Goal: Obtain resource: Obtain resource

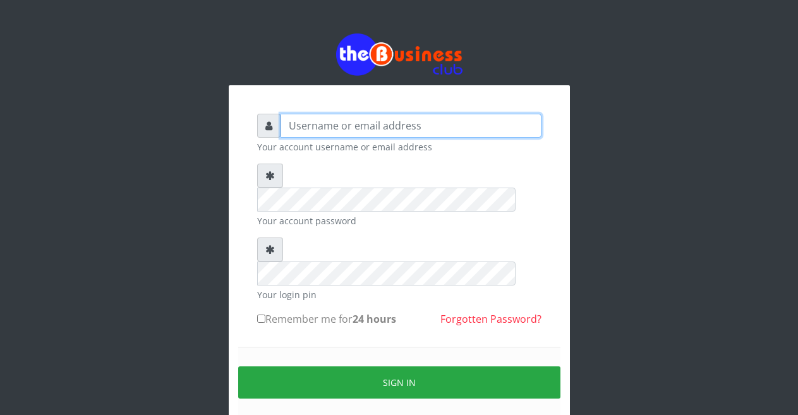
click at [308, 132] on input "text" at bounding box center [410, 126] width 261 height 24
type input "Malamsidi3030"
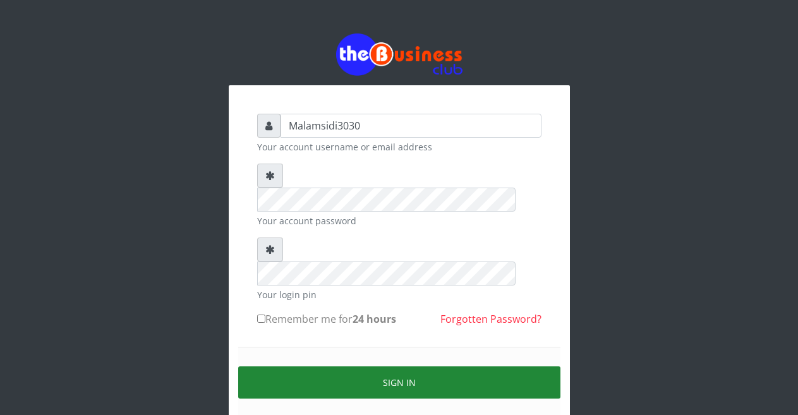
click at [338, 366] on button "Sign in" at bounding box center [399, 382] width 322 height 32
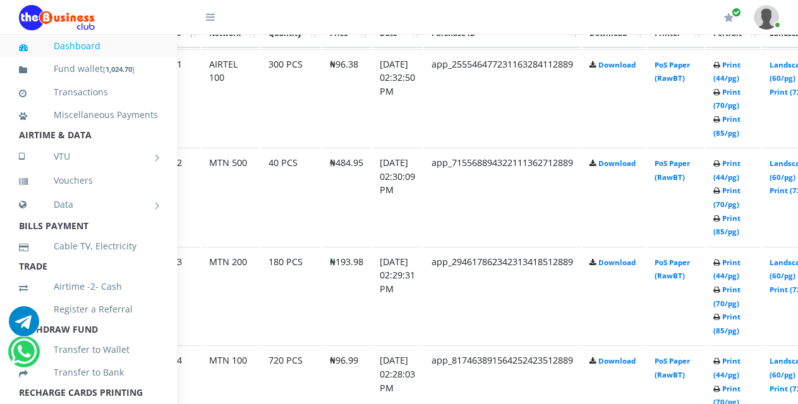
scroll to position [750, 61]
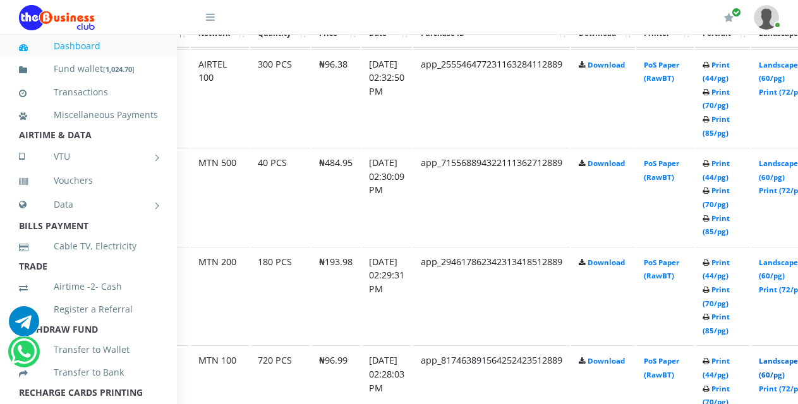
click at [783, 363] on link "Landscape (60/pg)" at bounding box center [777, 367] width 39 height 23
click at [784, 263] on link "Landscape (60/pg)" at bounding box center [777, 269] width 39 height 23
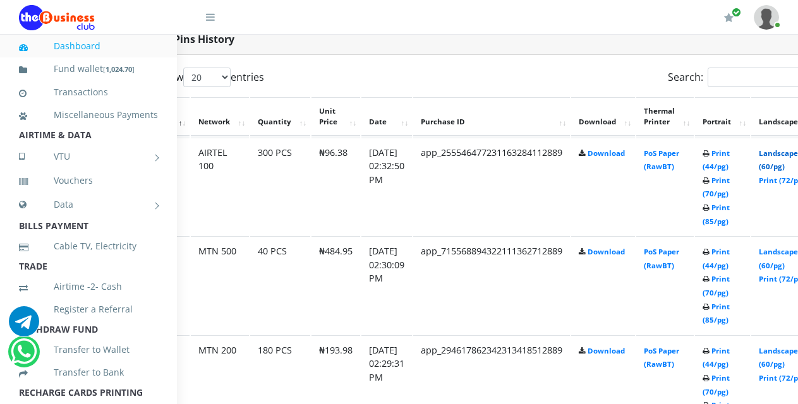
drag, startPoint x: 785, startPoint y: 157, endPoint x: 600, endPoint y: 164, distance: 185.2
click at [785, 157] on link "Landscape (60/pg)" at bounding box center [777, 159] width 39 height 23
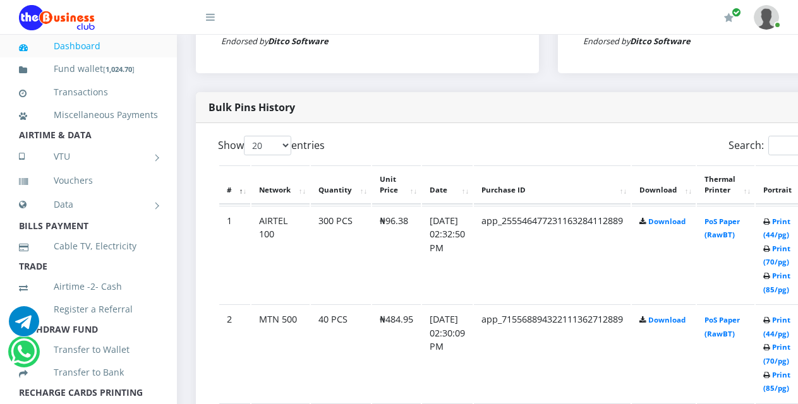
scroll to position [657, 0]
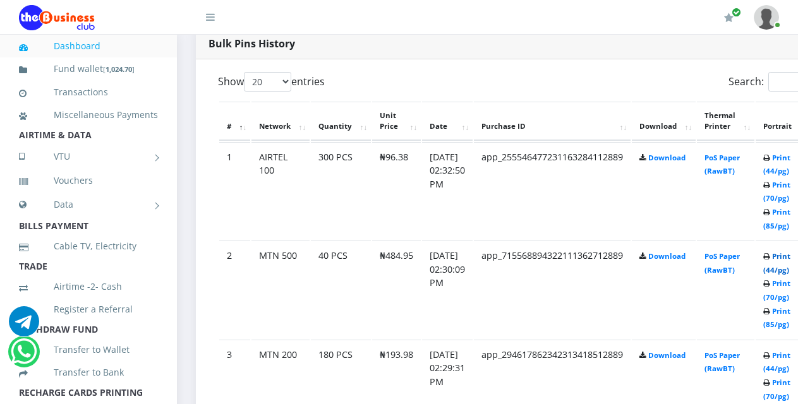
click at [788, 261] on link "Print (44/pg)" at bounding box center [776, 262] width 27 height 23
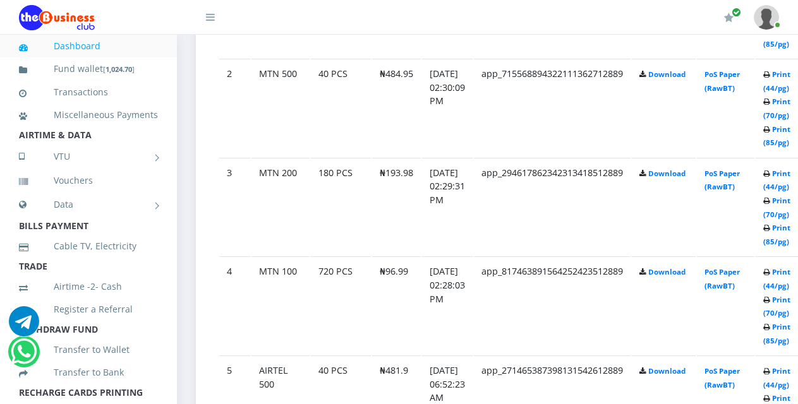
scroll to position [849, 0]
